Goal: Task Accomplishment & Management: Use online tool/utility

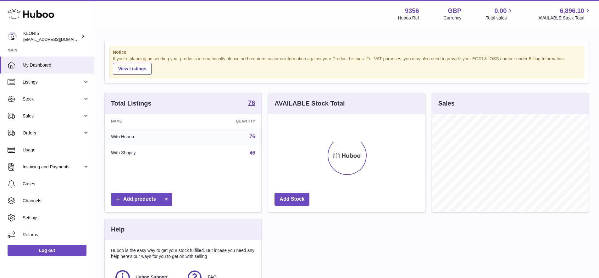
scroll to position [98, 157]
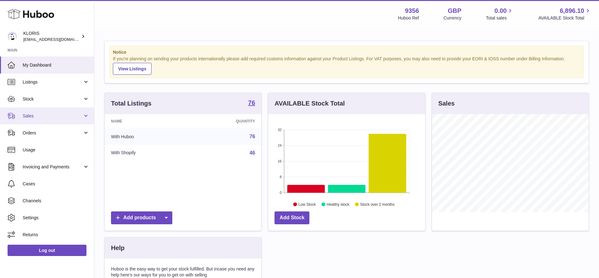
click at [33, 114] on span "Sales" at bounding box center [53, 116] width 60 height 6
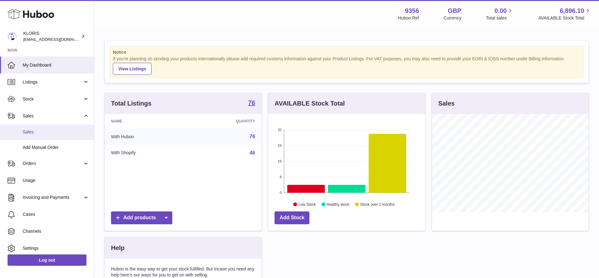
click at [36, 129] on span "Sales" at bounding box center [56, 132] width 67 height 6
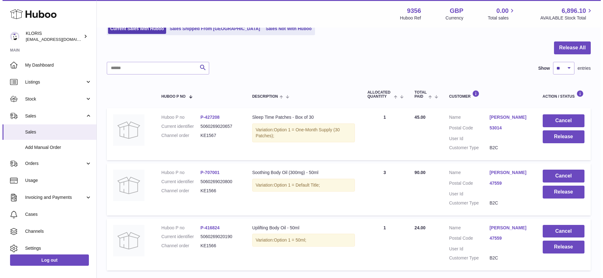
scroll to position [94, 0]
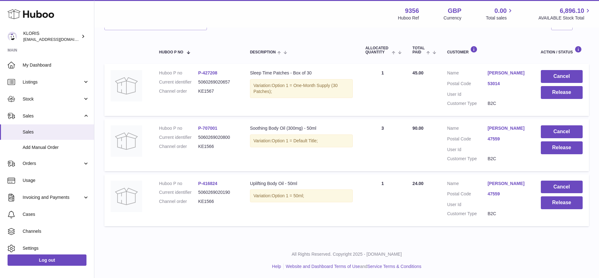
click at [498, 186] on link "[PERSON_NAME]" at bounding box center [507, 184] width 41 height 6
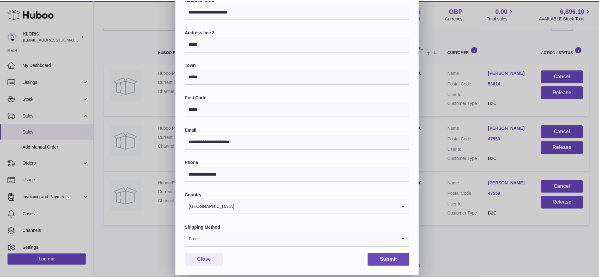
scroll to position [115, 0]
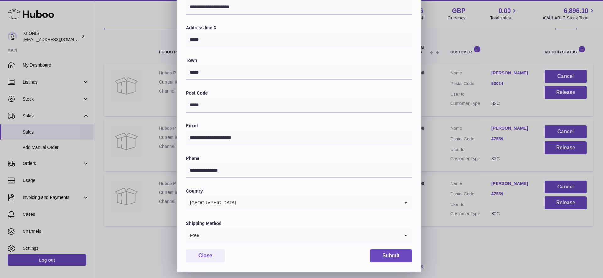
click at [406, 230] on icon "Search for option" at bounding box center [406, 235] width 13 height 14
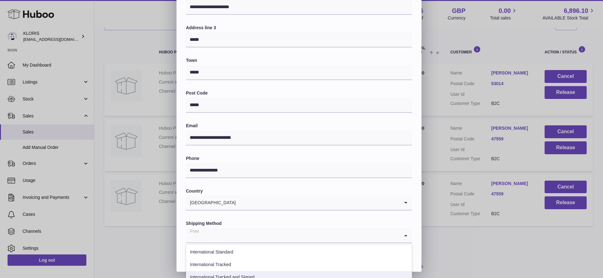
click at [246, 273] on li "International Tracked and Signed" at bounding box center [299, 277] width 226 height 13
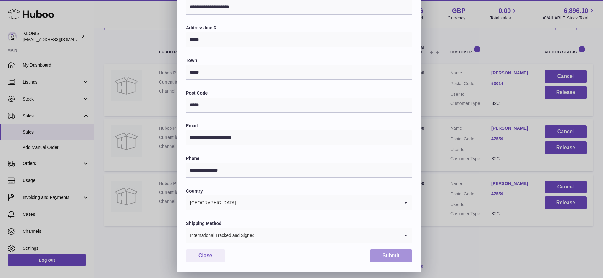
click at [382, 252] on button "Submit" at bounding box center [391, 255] width 42 height 13
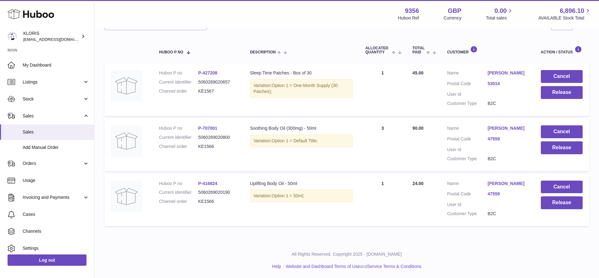
click at [500, 131] on link "[PERSON_NAME]" at bounding box center [507, 128] width 41 height 6
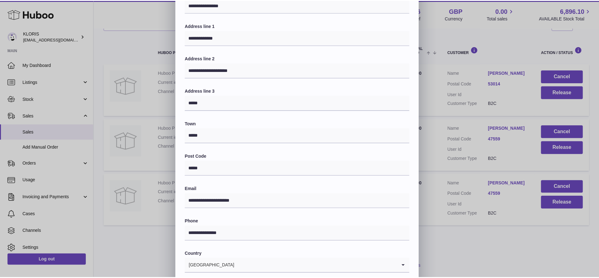
scroll to position [115, 0]
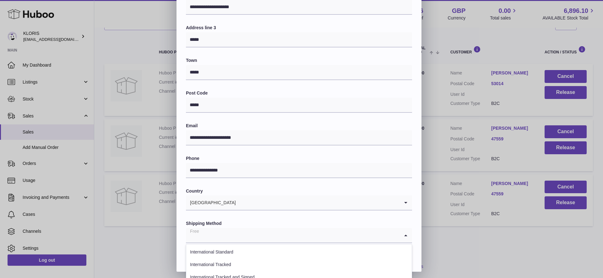
click at [405, 230] on icon "Search for option" at bounding box center [406, 235] width 13 height 14
click at [246, 271] on li "International Tracked and Signed" at bounding box center [299, 277] width 226 height 13
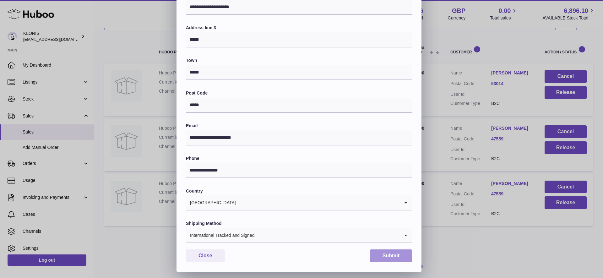
click at [386, 253] on button "Submit" at bounding box center [391, 255] width 42 height 13
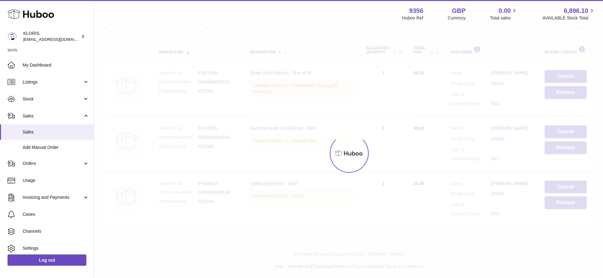
scroll to position [0, 0]
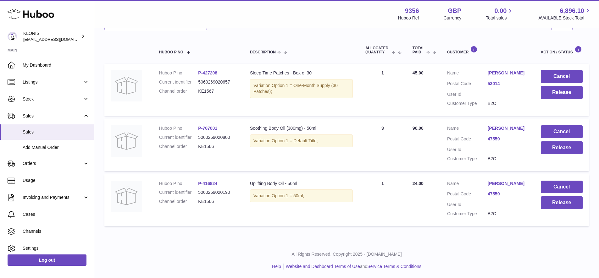
click at [516, 70] on link "[PERSON_NAME]" at bounding box center [507, 73] width 41 height 6
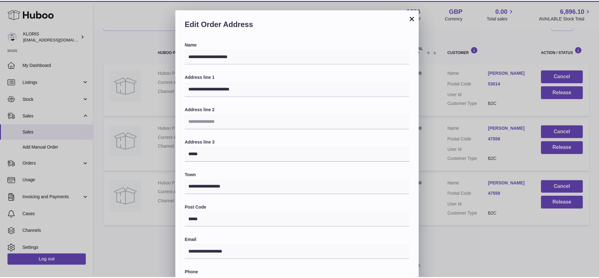
scroll to position [115, 0]
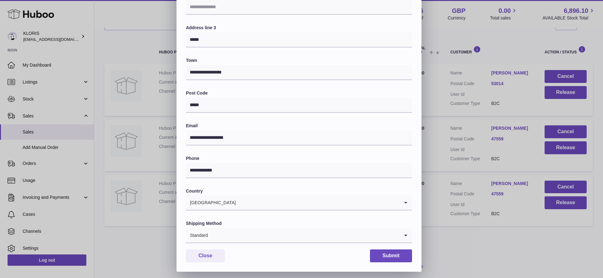
click at [406, 230] on icon "Search for option" at bounding box center [406, 235] width 13 height 14
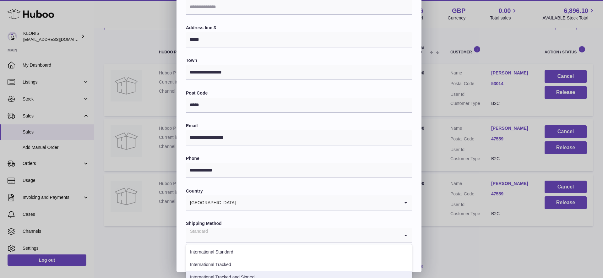
drag, startPoint x: 254, startPoint y: 272, endPoint x: 272, endPoint y: 275, distance: 17.9
click at [255, 272] on li "International Tracked and Signed" at bounding box center [299, 277] width 226 height 13
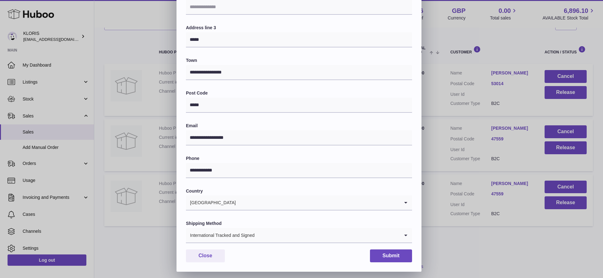
click at [400, 251] on button "Submit" at bounding box center [391, 255] width 42 height 13
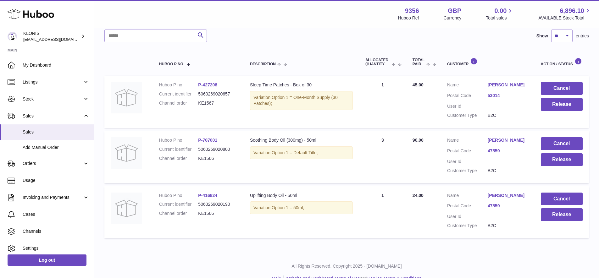
scroll to position [0, 0]
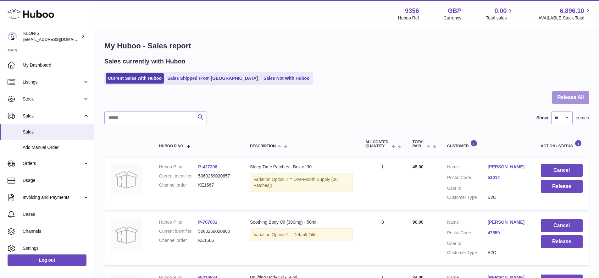
click at [566, 95] on button "Release All" at bounding box center [570, 97] width 37 height 13
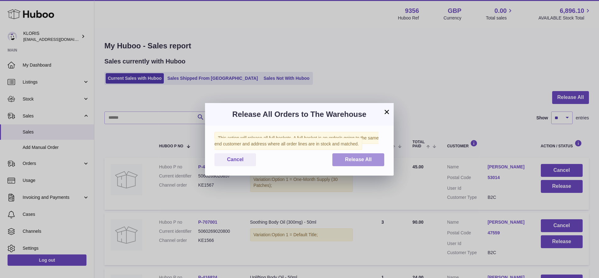
click at [356, 158] on span "Release All" at bounding box center [358, 159] width 27 height 5
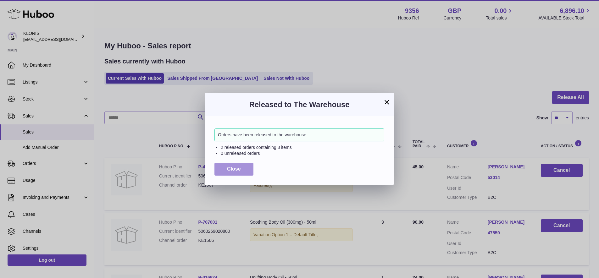
click at [227, 166] on button "Close" at bounding box center [233, 169] width 39 height 13
